Goal: Check status: Check status

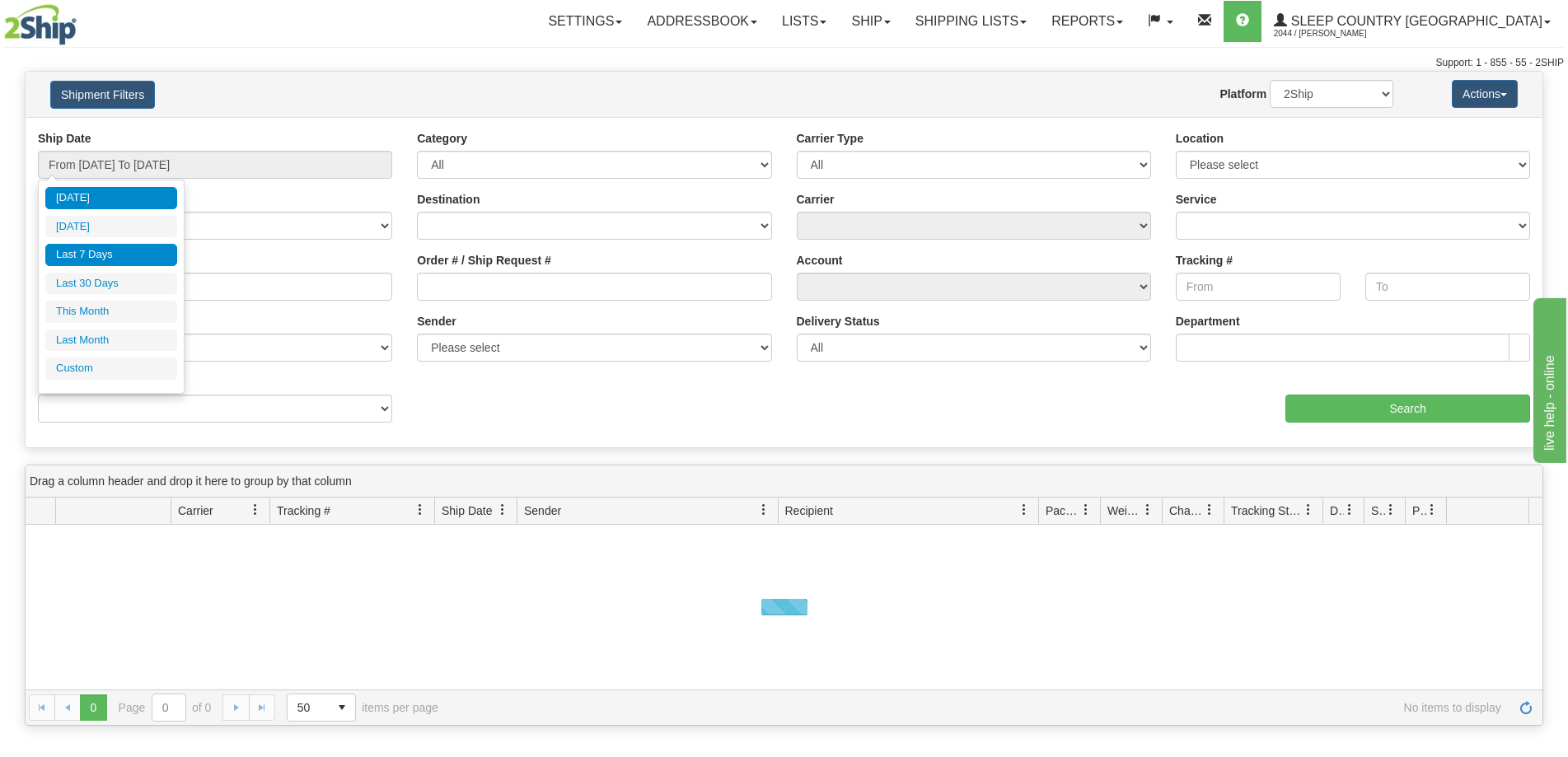
click at [114, 258] on li "Last 7 Days" at bounding box center [111, 255] width 132 height 23
type input "From 09/02/2025 To 09/08/2025"
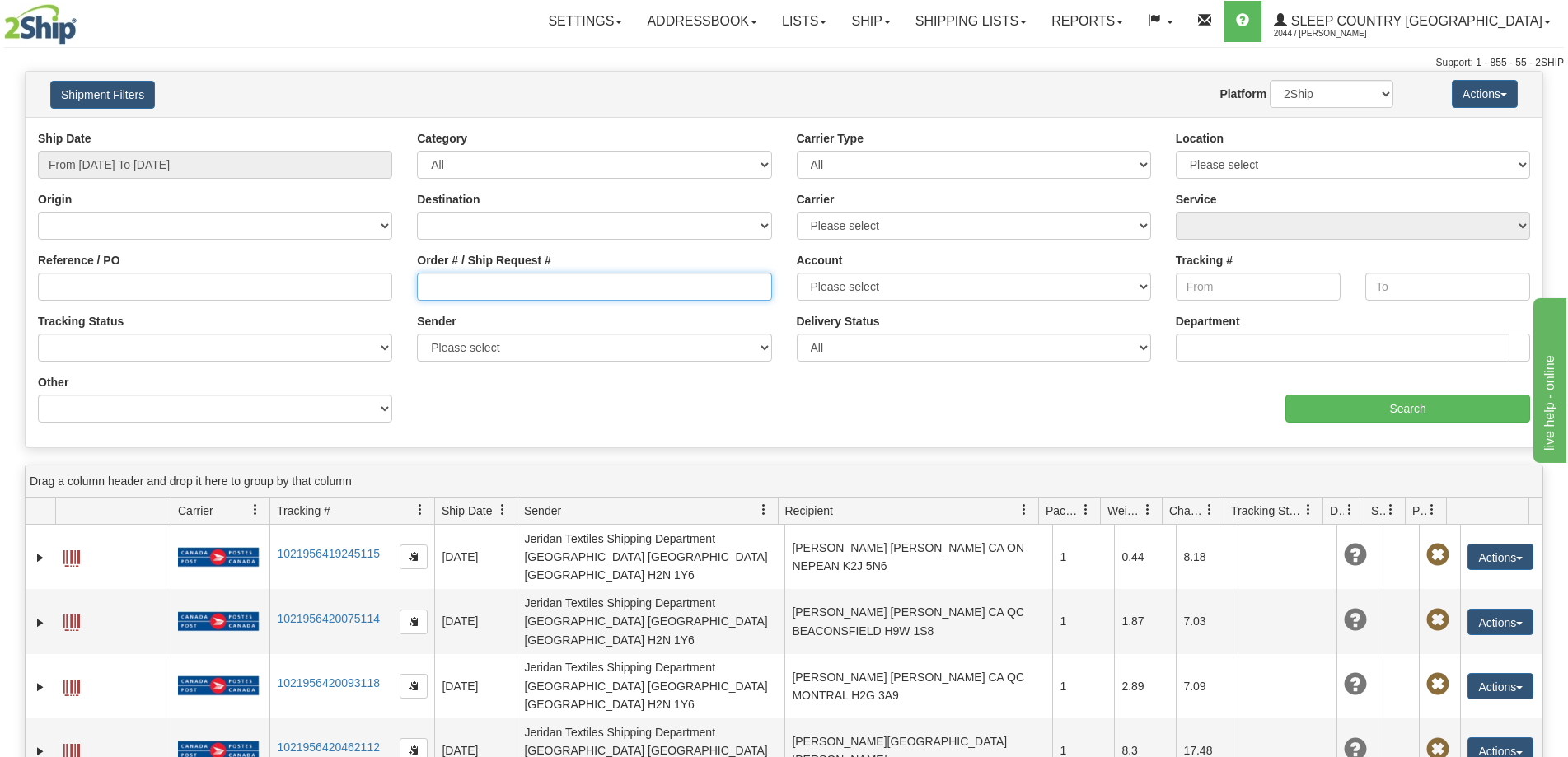
click at [488, 296] on input "Order # / Ship Request #" at bounding box center [594, 286] width 354 height 28
paste input "82I048334"
type input "82I048334"
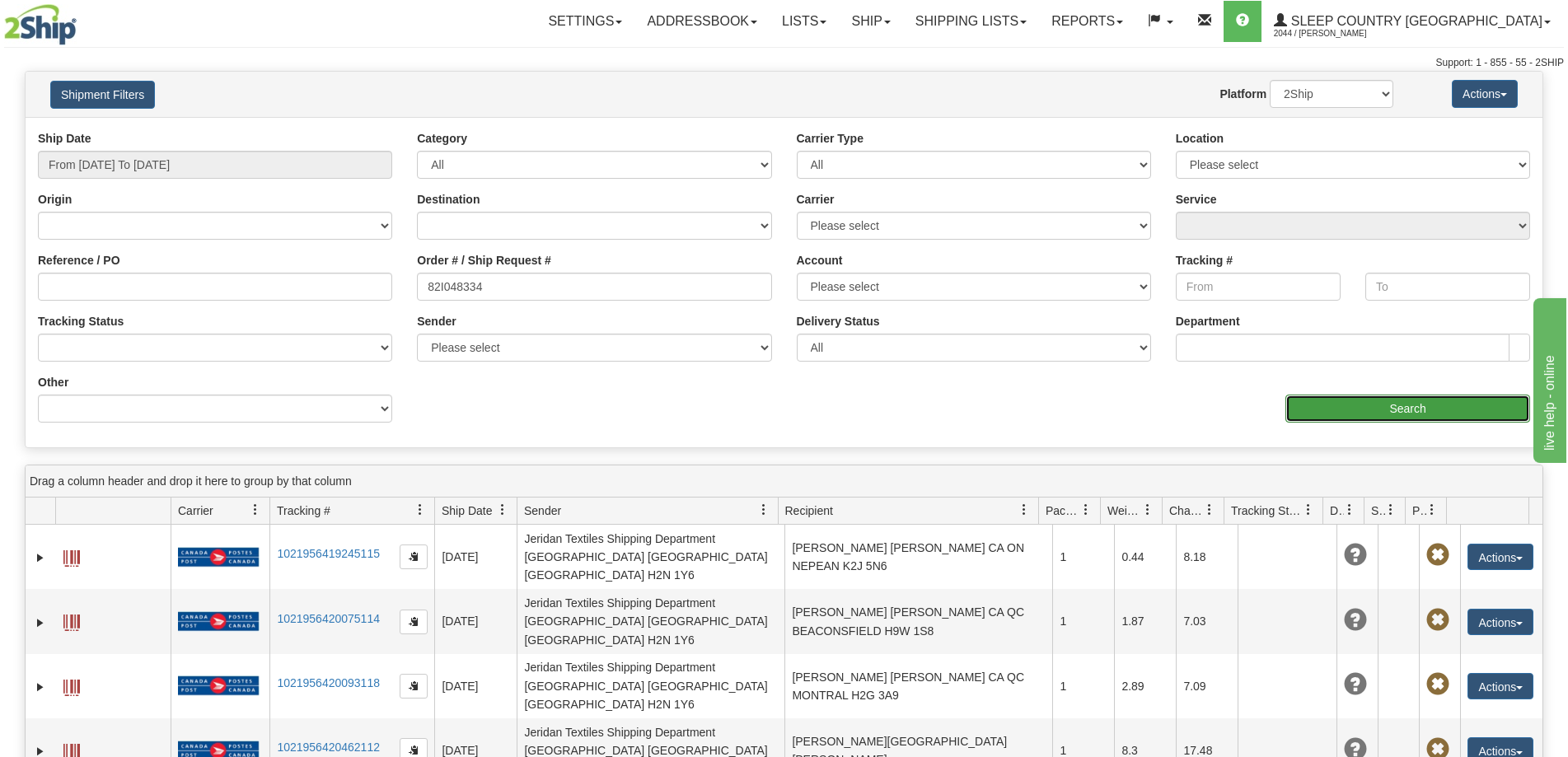
click at [1354, 403] on input "Search" at bounding box center [1408, 408] width 245 height 28
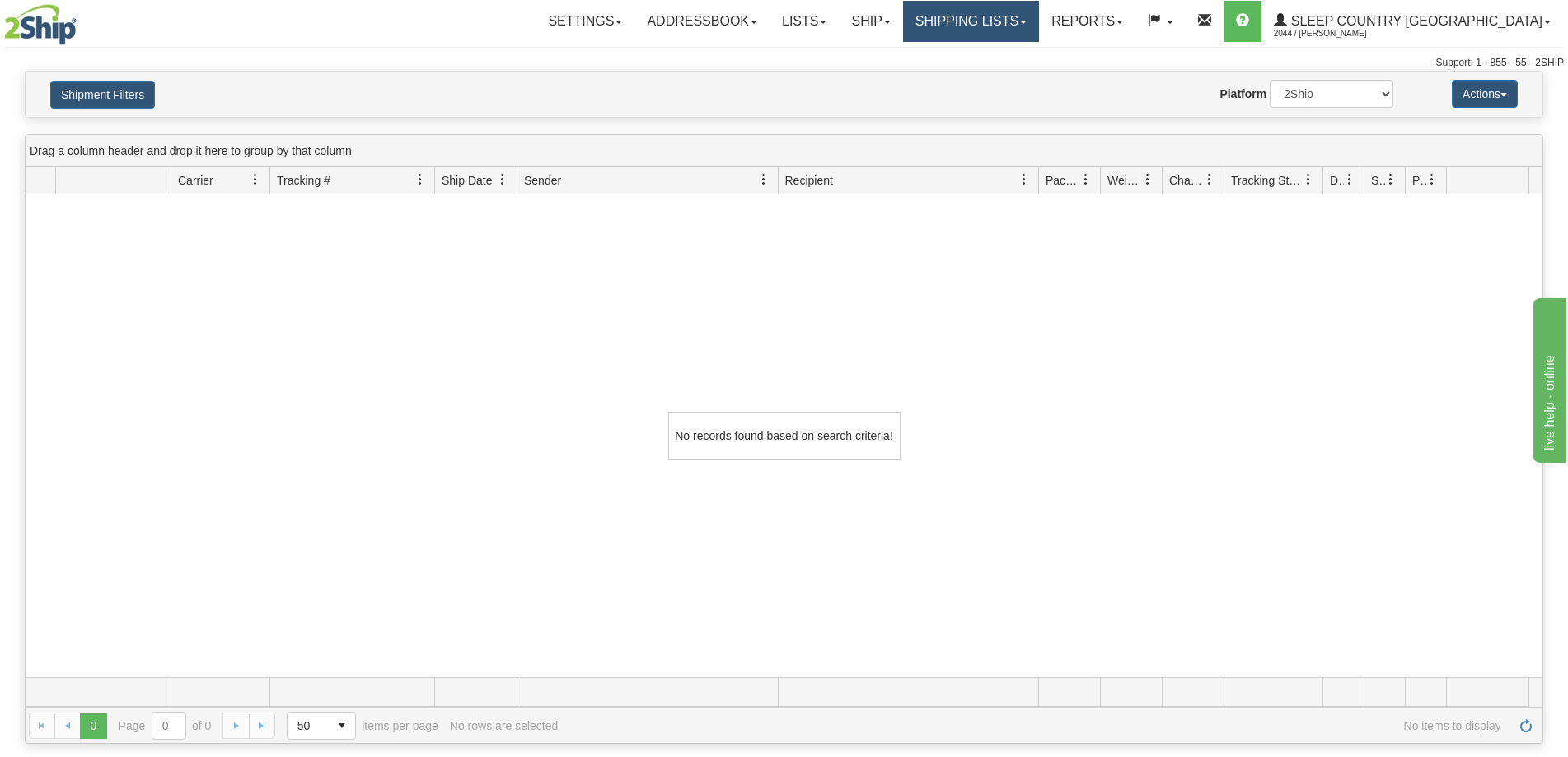
drag, startPoint x: 1042, startPoint y: 24, endPoint x: 1037, endPoint y: 35, distance: 12.1
click at [1039, 23] on link "Shipping lists" at bounding box center [971, 21] width 136 height 41
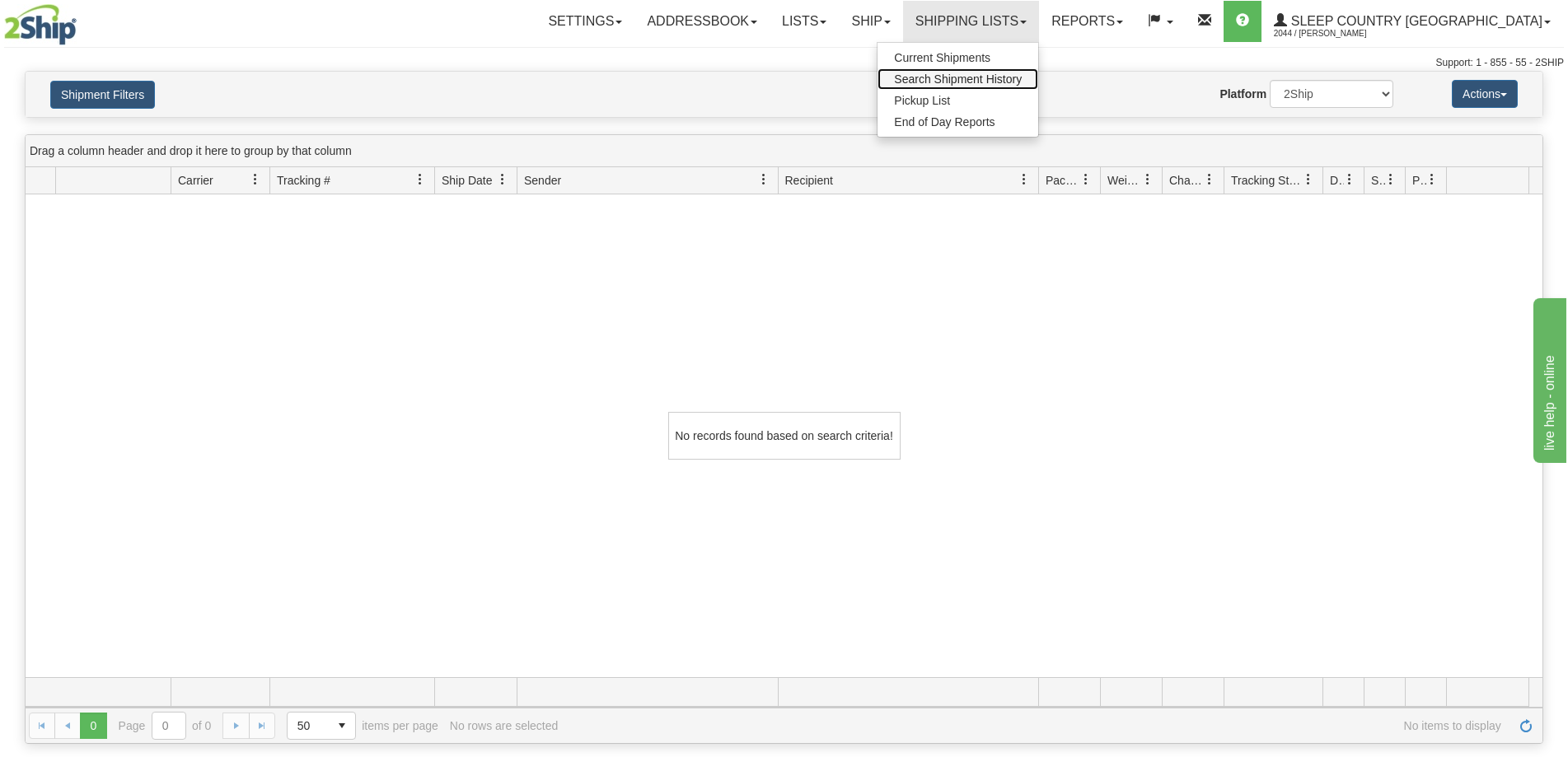
click at [1017, 85] on span "Search Shipment History" at bounding box center [958, 79] width 128 height 13
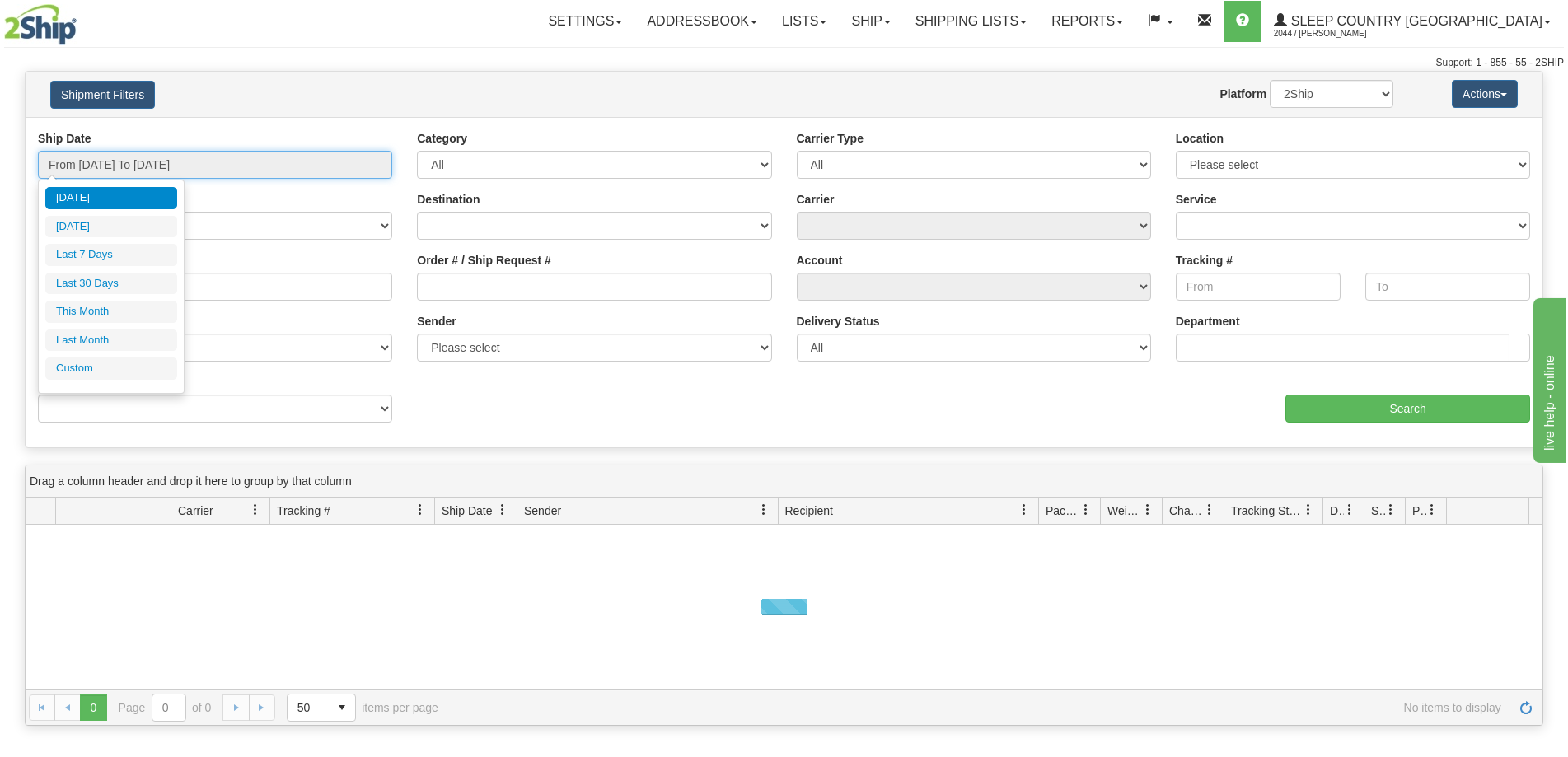
click at [124, 164] on input "From [DATE] To [DATE]" at bounding box center [215, 164] width 354 height 28
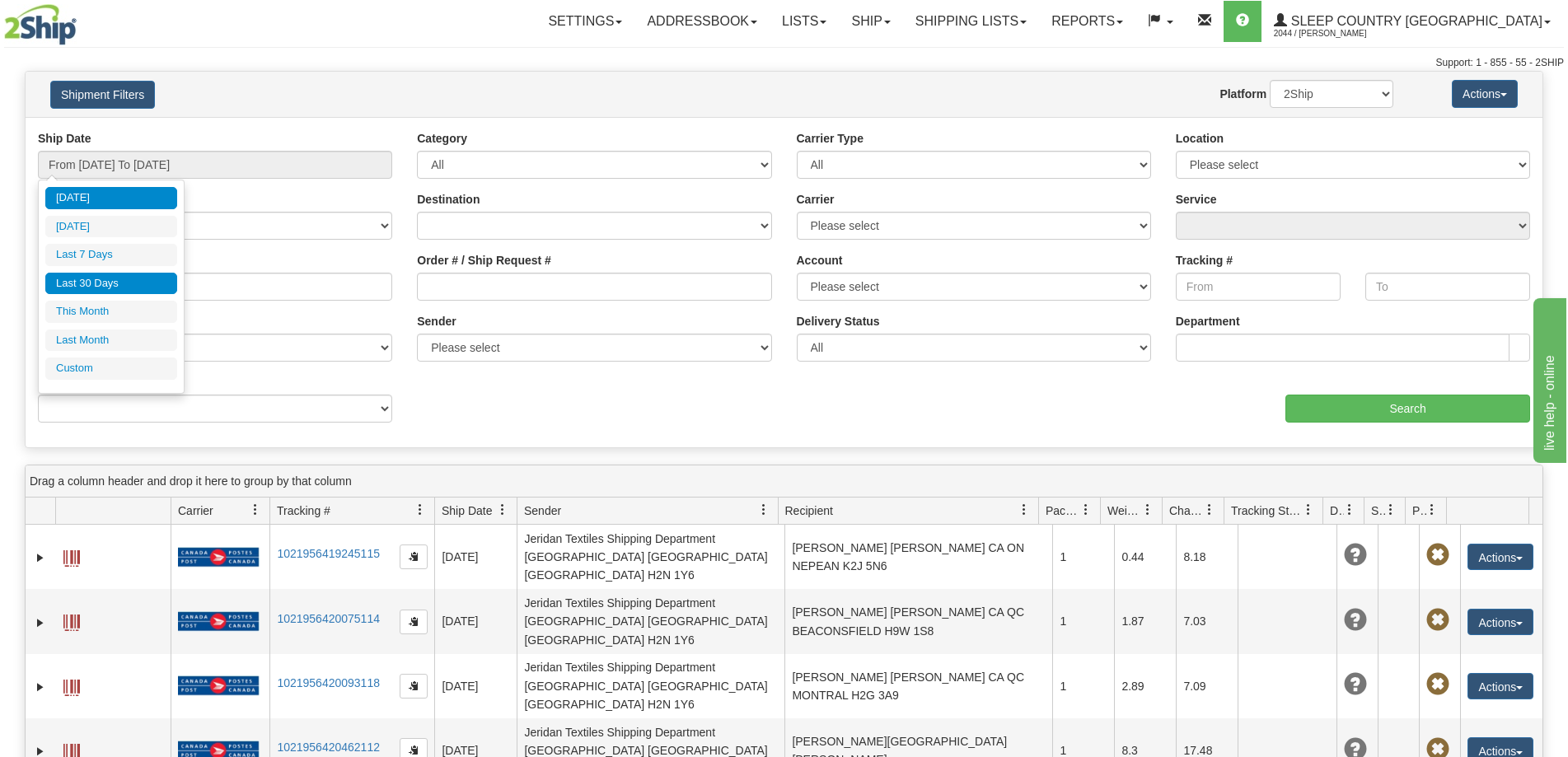
click at [102, 280] on li "Last 30 Days" at bounding box center [111, 284] width 132 height 23
type input "From [DATE] To [DATE]"
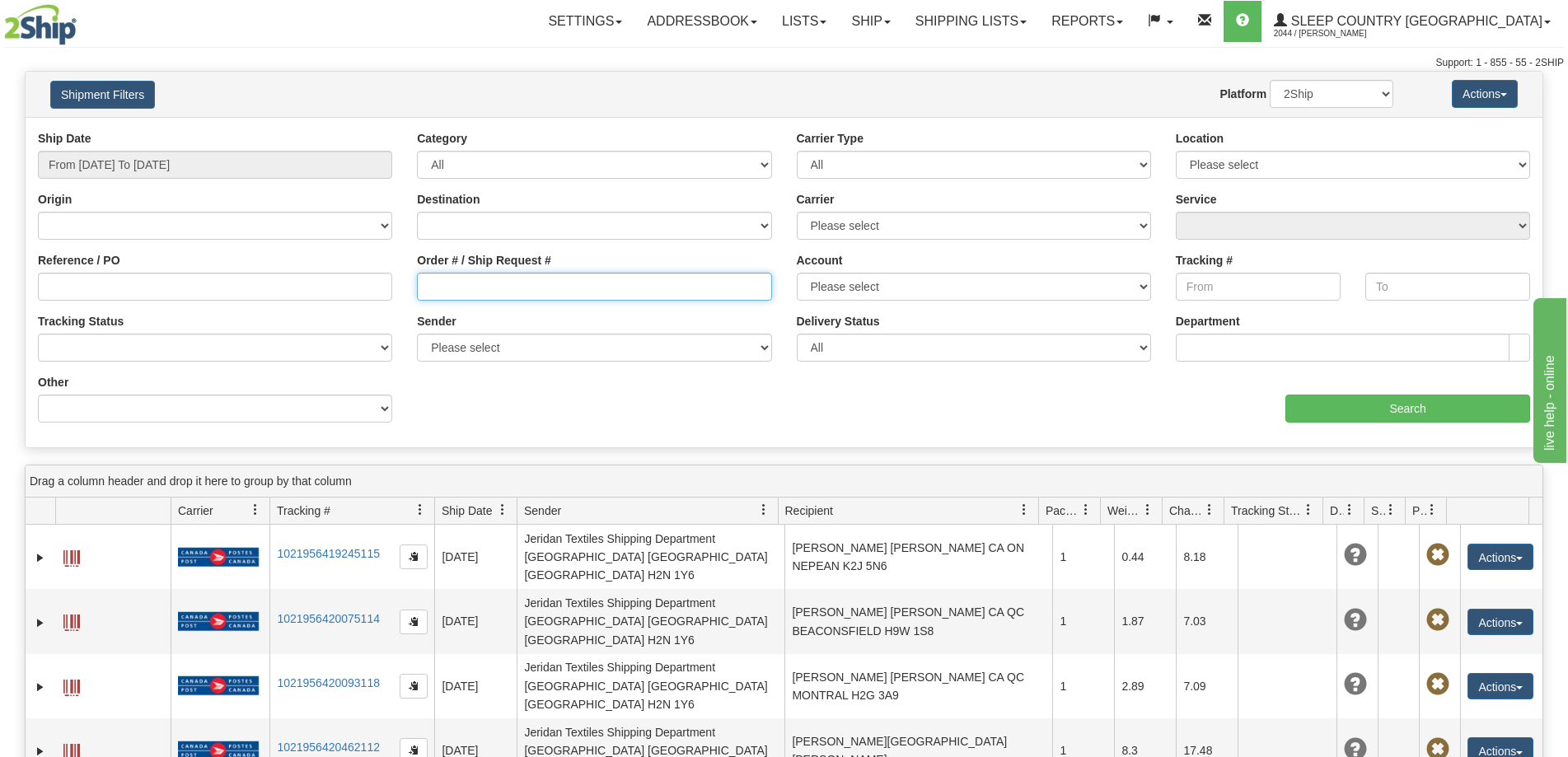
click at [506, 285] on input "Order # / Ship Request #" at bounding box center [594, 286] width 354 height 28
paste input "82I048334"
type input "82I048334"
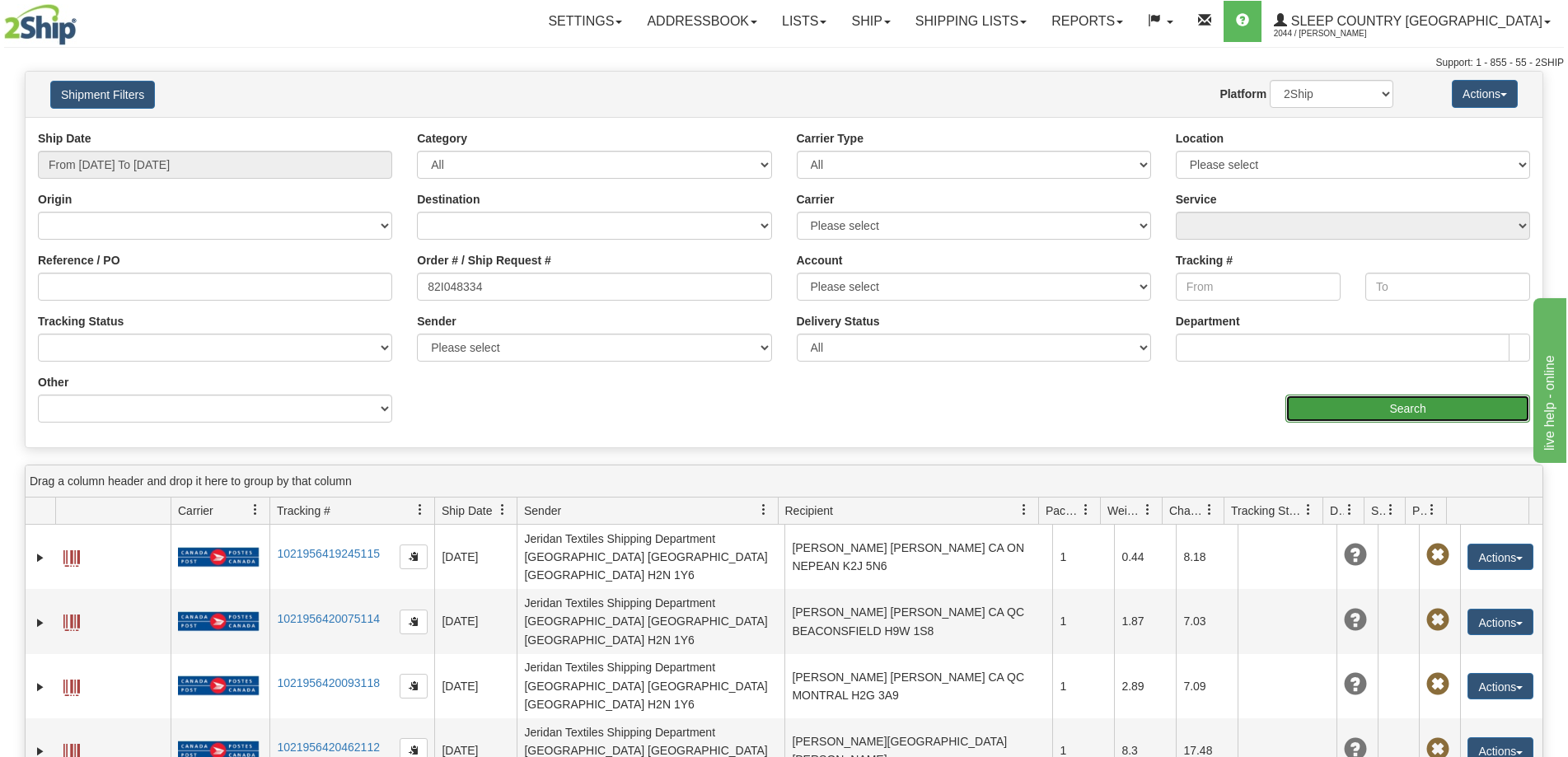
click at [1314, 410] on input "Search" at bounding box center [1408, 408] width 245 height 28
